Goal: Task Accomplishment & Management: Use online tool/utility

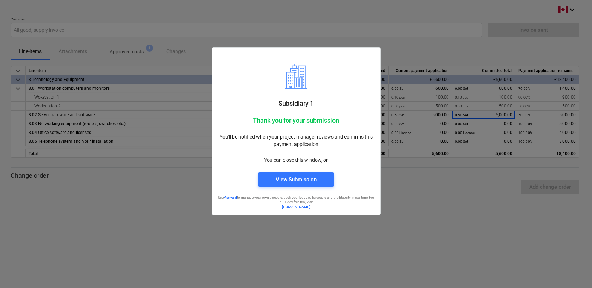
click at [171, 185] on div at bounding box center [296, 144] width 592 height 288
click at [492, 227] on div at bounding box center [296, 144] width 592 height 288
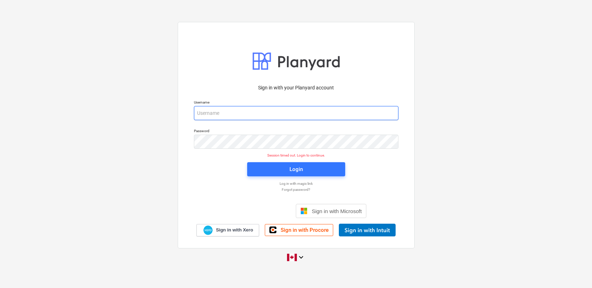
click at [243, 115] on input "email" at bounding box center [296, 113] width 205 height 14
type input "[PERSON_NAME][EMAIL_ADDRESS][DOMAIN_NAME]"
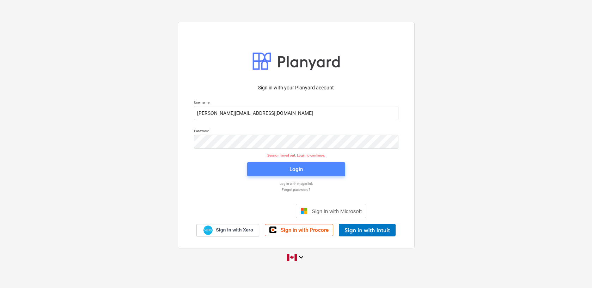
click at [259, 169] on span "Login" at bounding box center [296, 168] width 81 height 9
